Goal: Check status: Check status

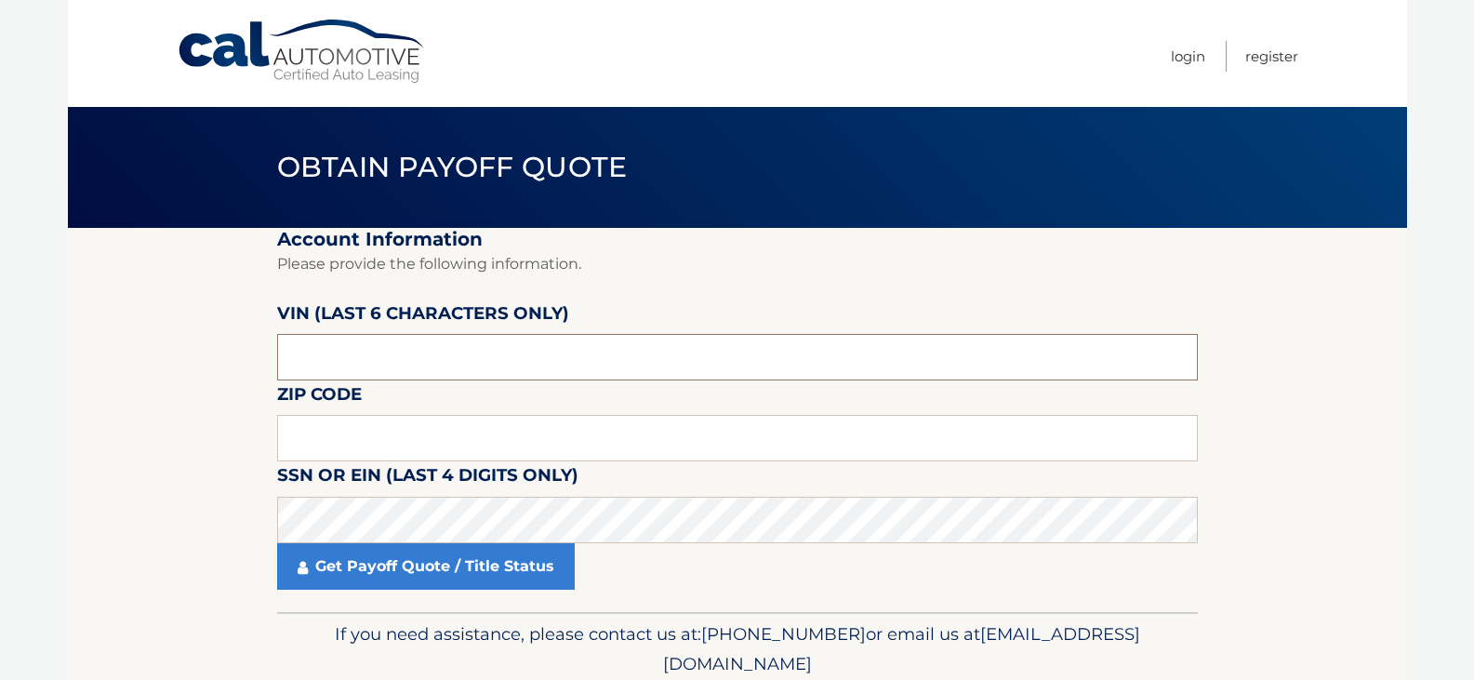
click at [418, 366] on input "text" at bounding box center [737, 357] width 921 height 46
type input "448756"
click at [732, 446] on input "text" at bounding box center [737, 438] width 921 height 46
type input "15085"
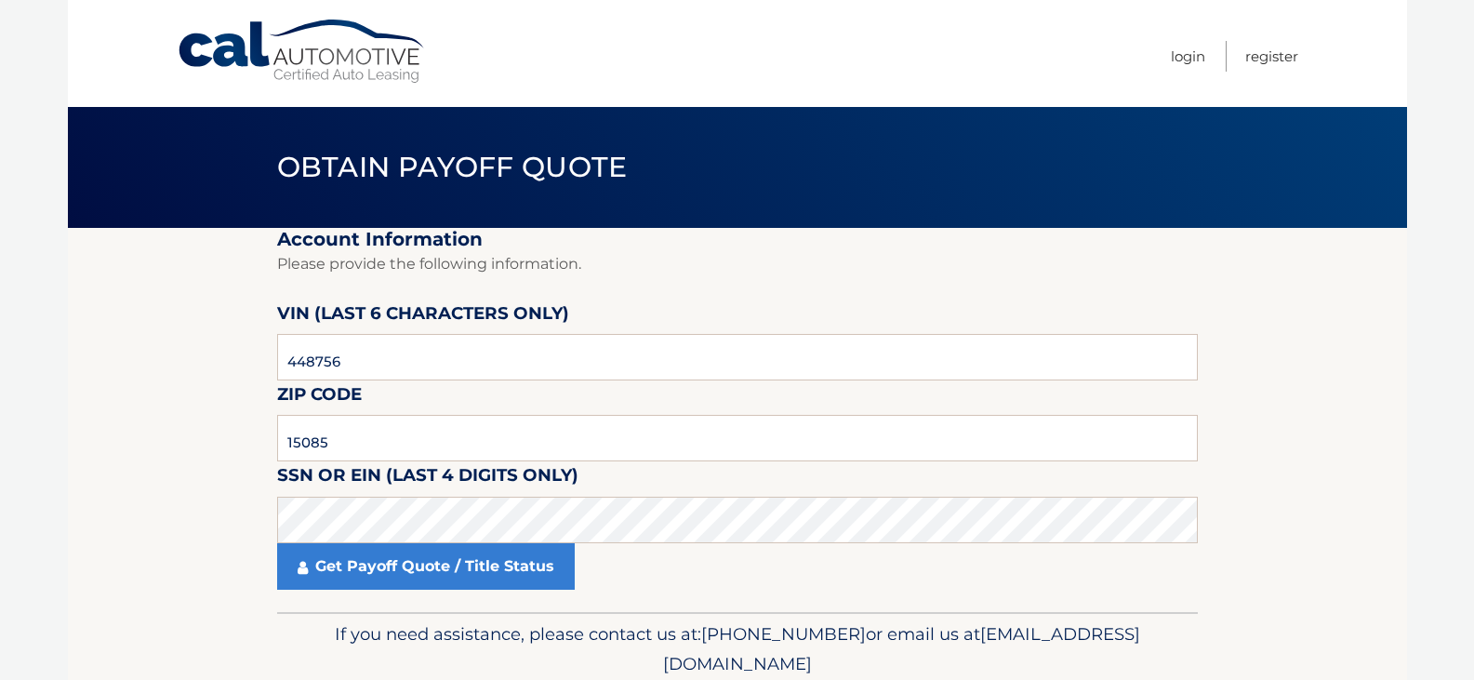
drag, startPoint x: 391, startPoint y: 573, endPoint x: 28, endPoint y: 678, distance: 377.6
click at [389, 575] on link "Get Payoff Quote / Title Status" at bounding box center [426, 566] width 298 height 46
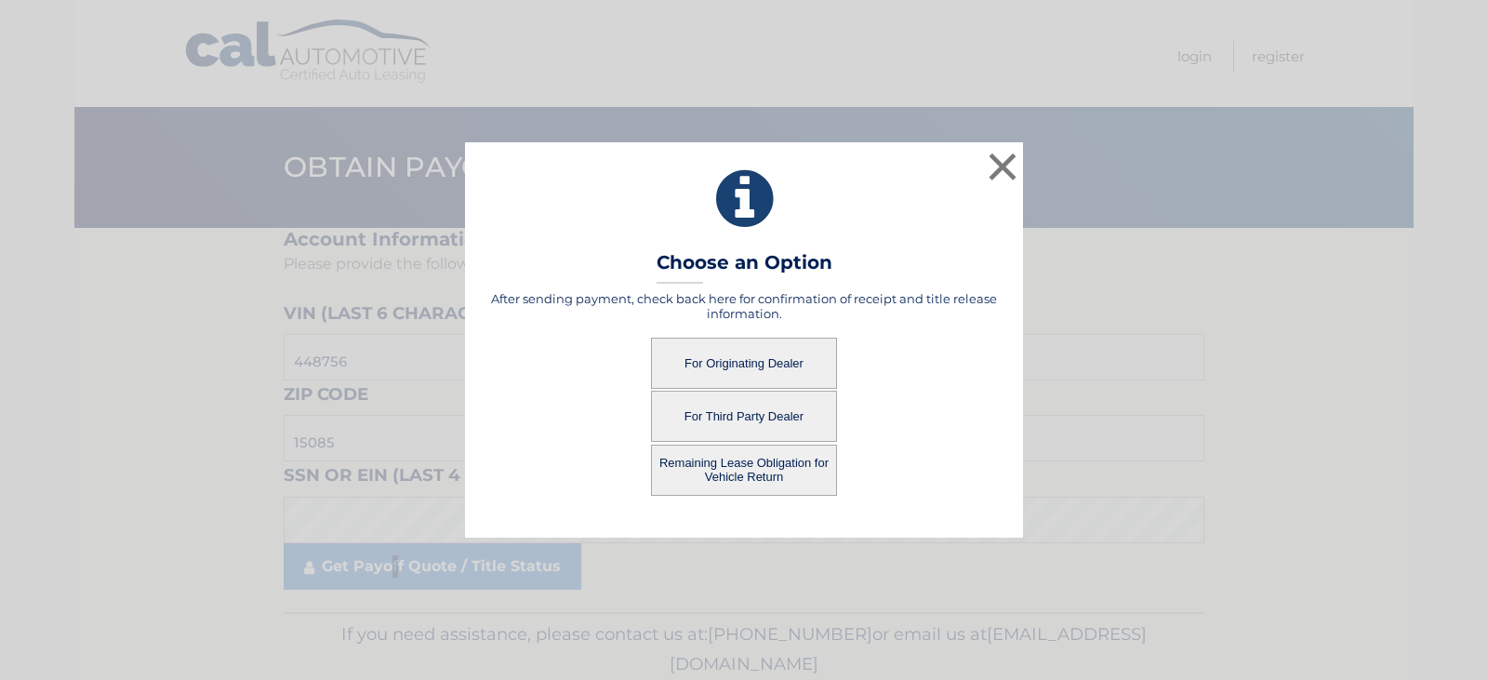
click at [732, 373] on button "For Originating Dealer" at bounding box center [744, 363] width 186 height 51
click at [713, 362] on button "For Originating Dealer" at bounding box center [744, 363] width 186 height 51
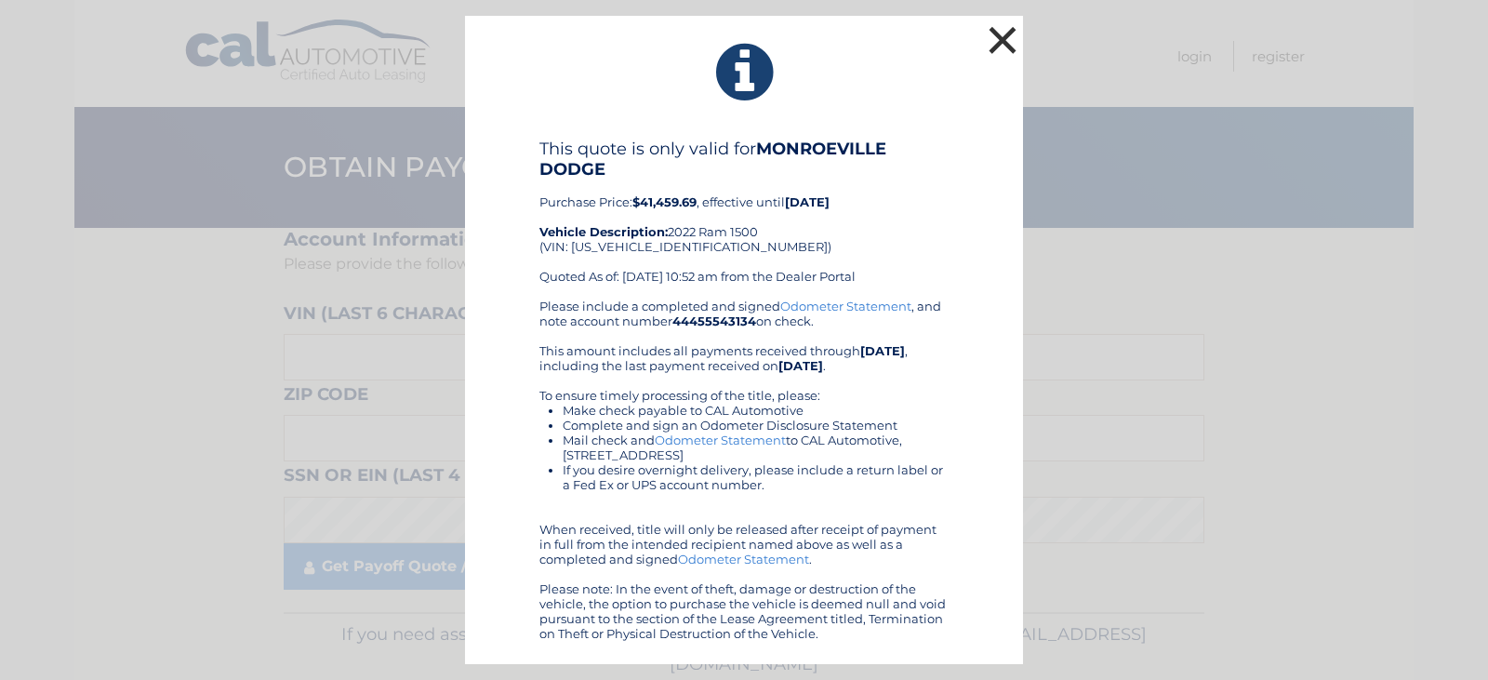
click at [1007, 31] on button "×" at bounding box center [1002, 39] width 37 height 37
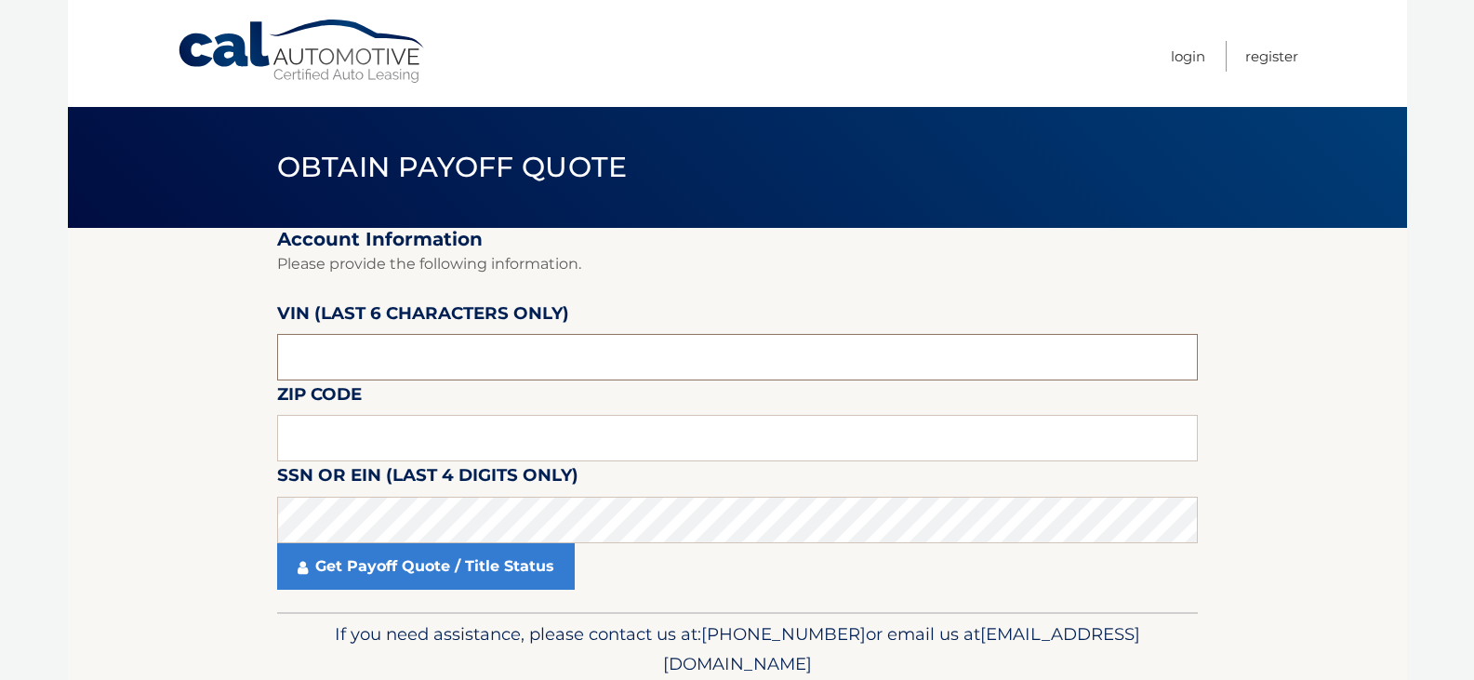
click at [376, 379] on input "text" at bounding box center [737, 357] width 921 height 46
type input "448756"
type input "15085"
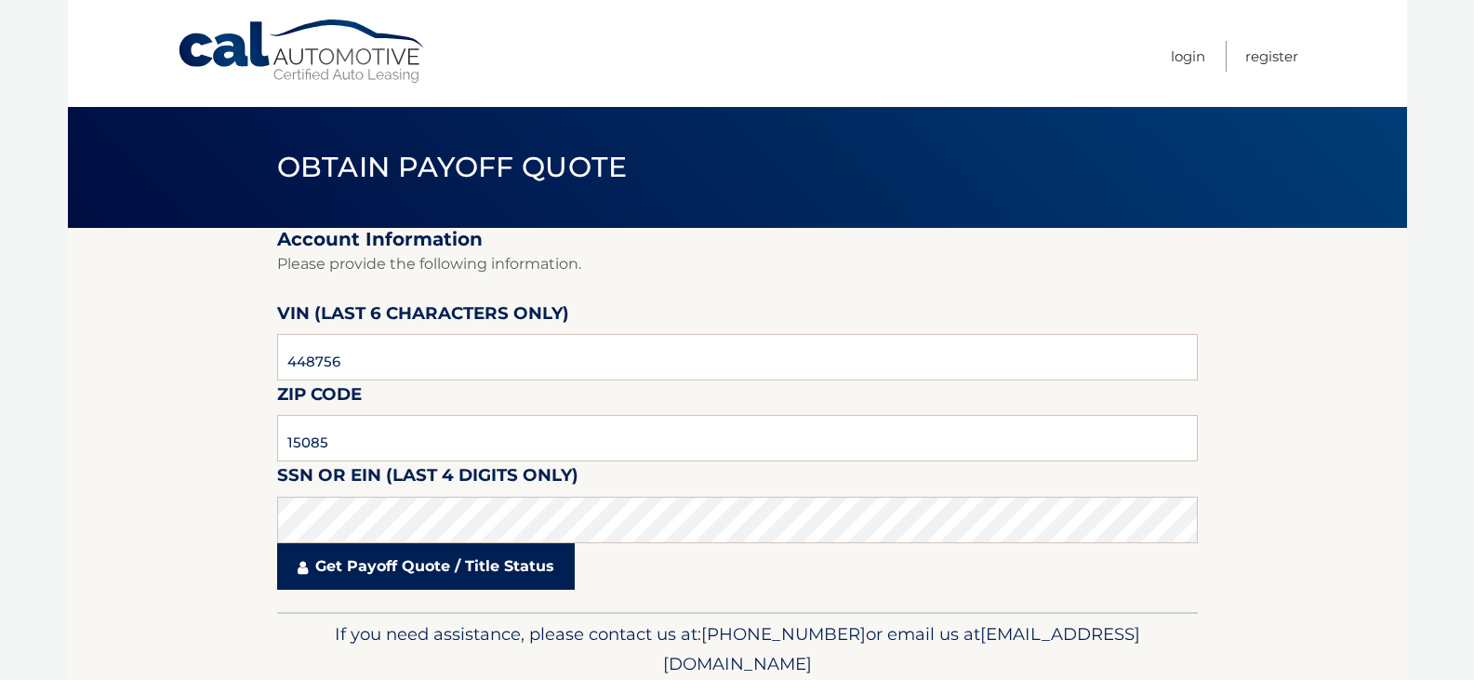
click at [304, 568] on icon at bounding box center [303, 567] width 10 height 15
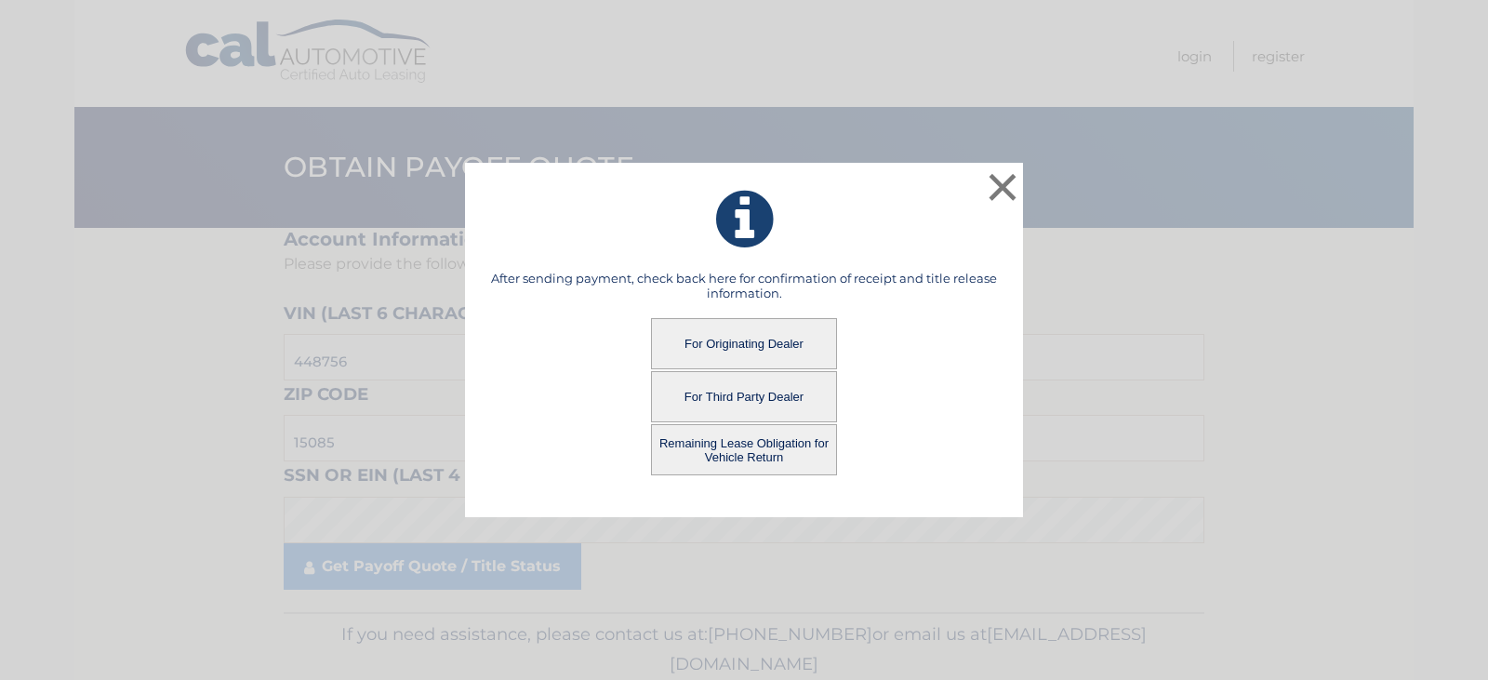
click at [713, 453] on button "Remaining Lease Obligation for Vehicle Return" at bounding box center [744, 449] width 186 height 51
click at [716, 459] on button "Remaining Lease Obligation for Vehicle Return" at bounding box center [744, 449] width 186 height 51
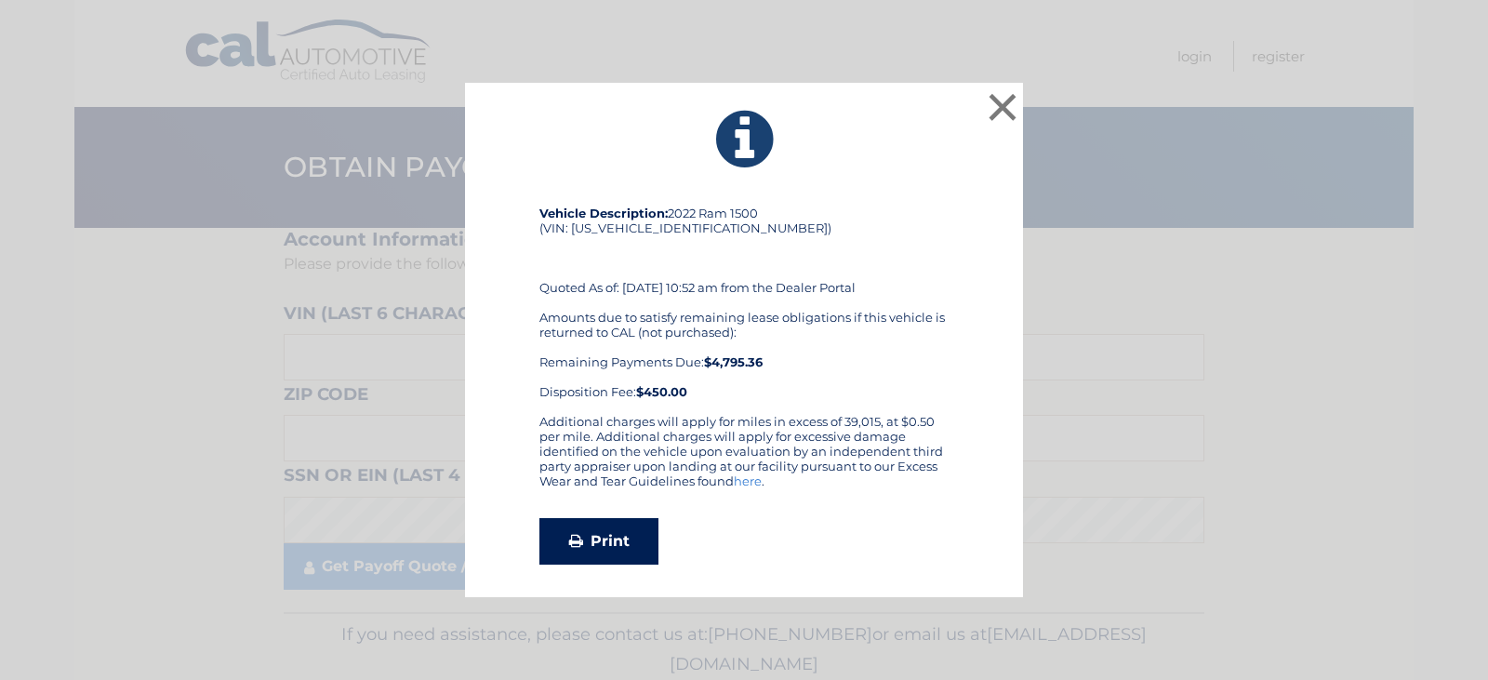
click at [617, 555] on link "Print" at bounding box center [598, 541] width 119 height 46
